Goal: Navigation & Orientation: Understand site structure

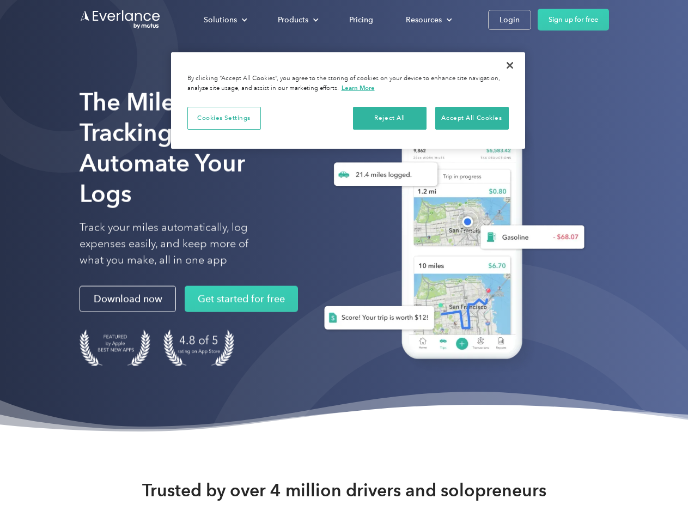
click at [225, 20] on div "Solutions" at bounding box center [220, 20] width 33 height 14
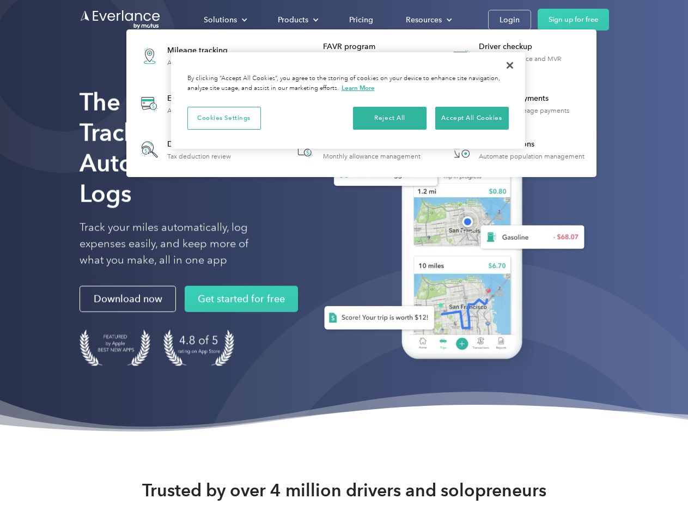
click at [297, 20] on div "Products" at bounding box center [293, 20] width 31 height 14
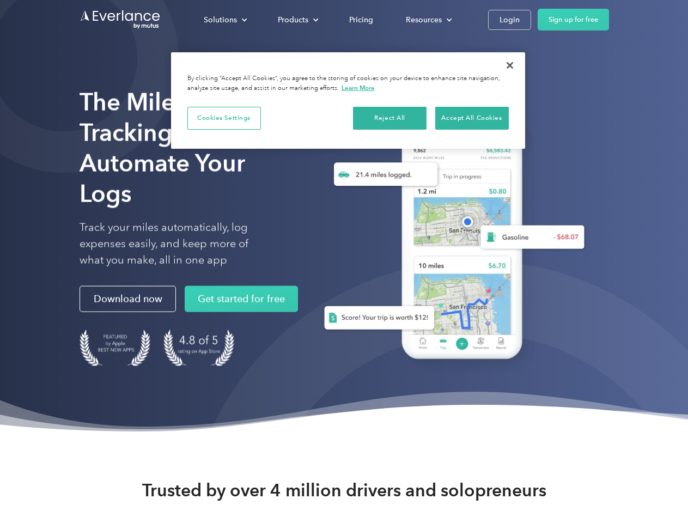
click at [428, 20] on div "Resources" at bounding box center [424, 20] width 36 height 14
click at [224, 118] on button "Cookies Settings" at bounding box center [224, 118] width 74 height 23
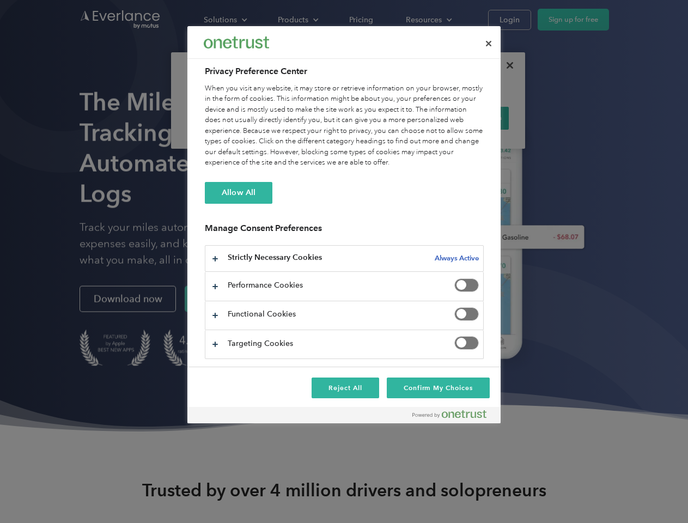
click at [390, 118] on div "When you visit any website, it may store or retrieve information on your browse…" at bounding box center [344, 125] width 279 height 85
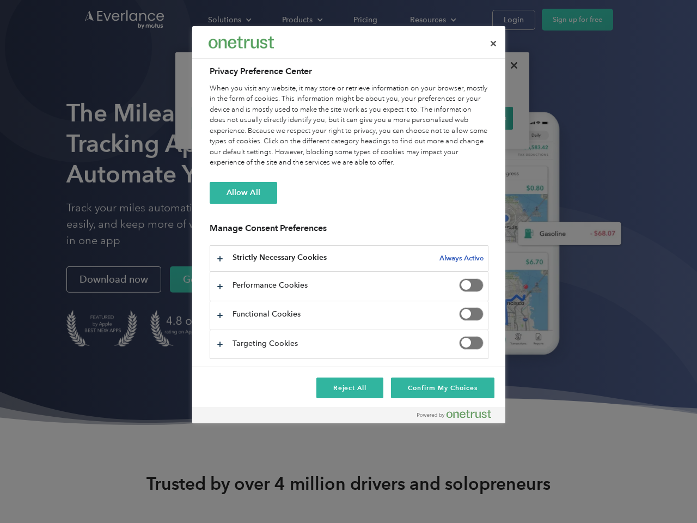
click at [472, 118] on div "When you visit any website, it may store or retrieve information on your browse…" at bounding box center [349, 125] width 279 height 85
click at [510, 65] on div at bounding box center [348, 261] width 697 height 523
